Goal: Task Accomplishment & Management: Complete application form

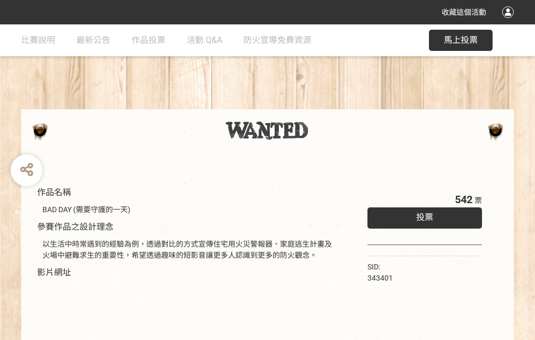
click at [509, 22] on div "收藏這個活動" at bounding box center [267, 12] width 535 height 24
click at [331, 104] on div "作品名稱 BAD DAY (需要守護的一天) 參賽作品之設計理念 以生活中時常遇到的經驗為例，透過對比的方式宣傳住宅用火災警報器、家庭逃生計畫及火場中避難求生…" at bounding box center [267, 247] width 535 height 446
click at [422, 215] on span "投票" at bounding box center [424, 217] width 17 height 10
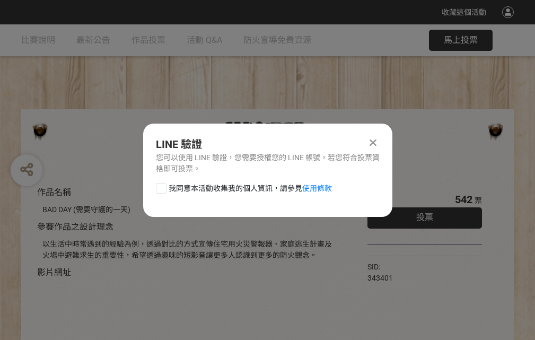
click at [160, 186] on div at bounding box center [161, 188] width 11 height 11
checkbox input "true"
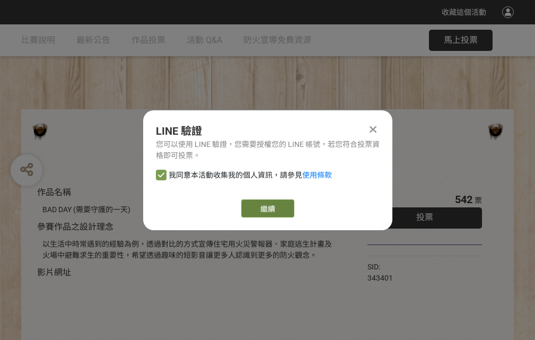
click at [267, 208] on link "繼續" at bounding box center [267, 208] width 53 height 18
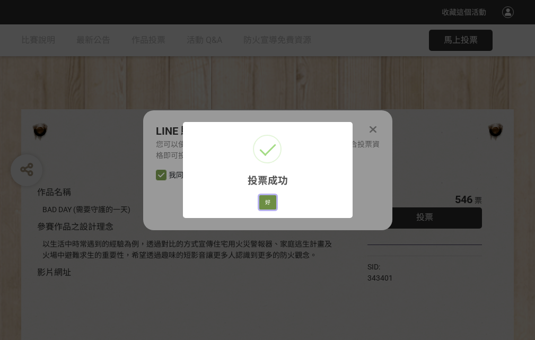
click at [264, 200] on button "好" at bounding box center [267, 202] width 17 height 15
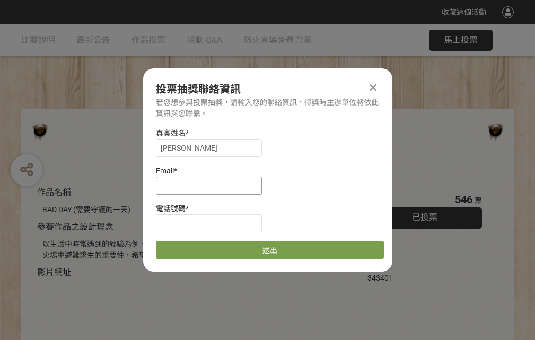
click at [212, 185] on input at bounding box center [209, 185] width 106 height 18
type input "[EMAIL_ADDRESS][DOMAIN_NAME]"
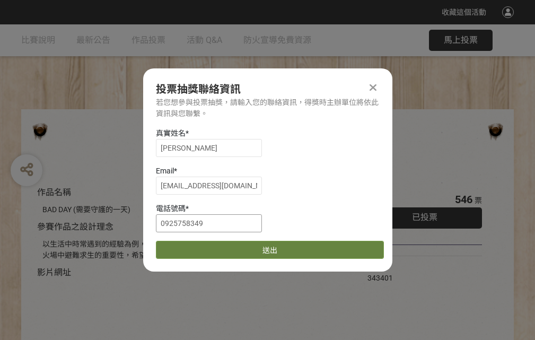
type input "0925758349"
click at [186, 246] on button "送出" at bounding box center [270, 250] width 228 height 18
